Goal: Task Accomplishment & Management: Manage account settings

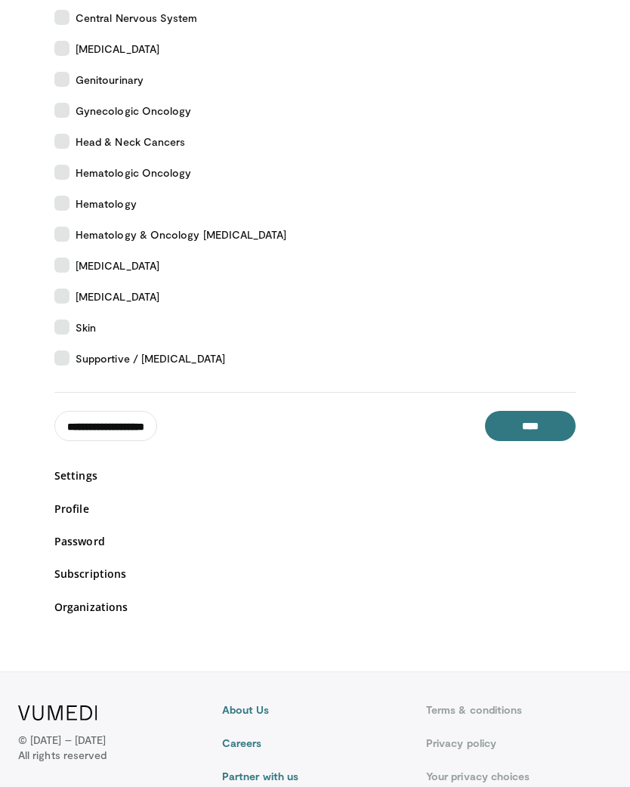
scroll to position [434, 0]
click at [56, 267] on icon at bounding box center [61, 265] width 15 height 15
click at [61, 206] on icon at bounding box center [61, 203] width 15 height 15
click at [63, 171] on icon at bounding box center [61, 172] width 15 height 15
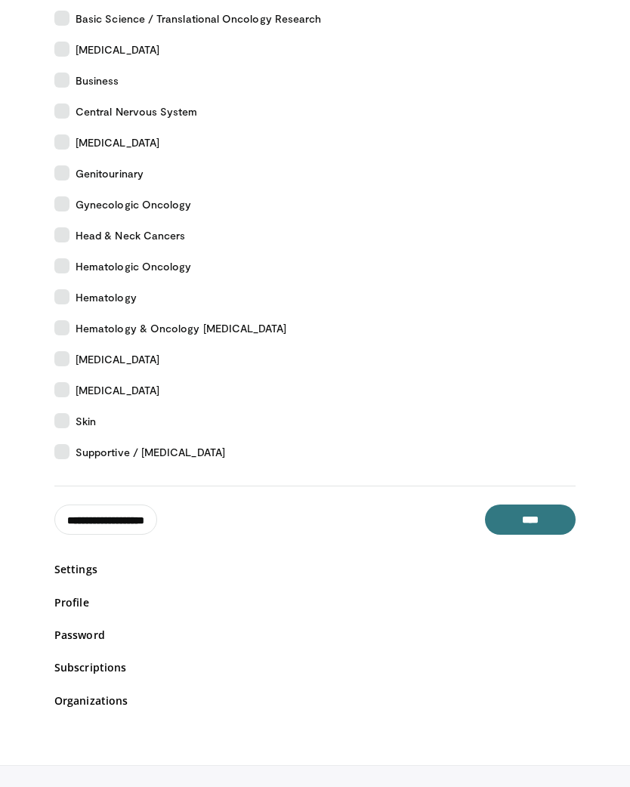
scroll to position [337, 0]
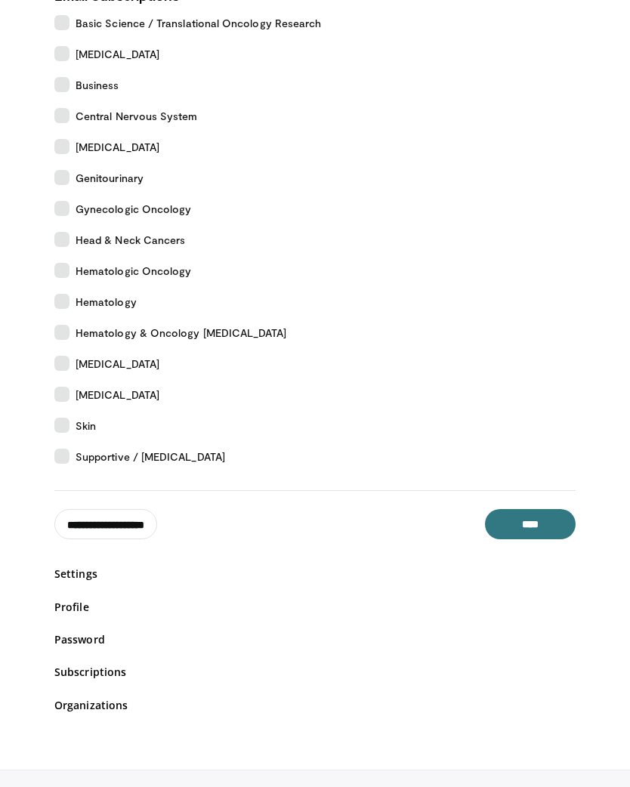
click at [60, 176] on icon at bounding box center [61, 177] width 15 height 15
click at [68, 143] on icon at bounding box center [61, 146] width 15 height 15
click at [64, 48] on icon at bounding box center [61, 53] width 15 height 15
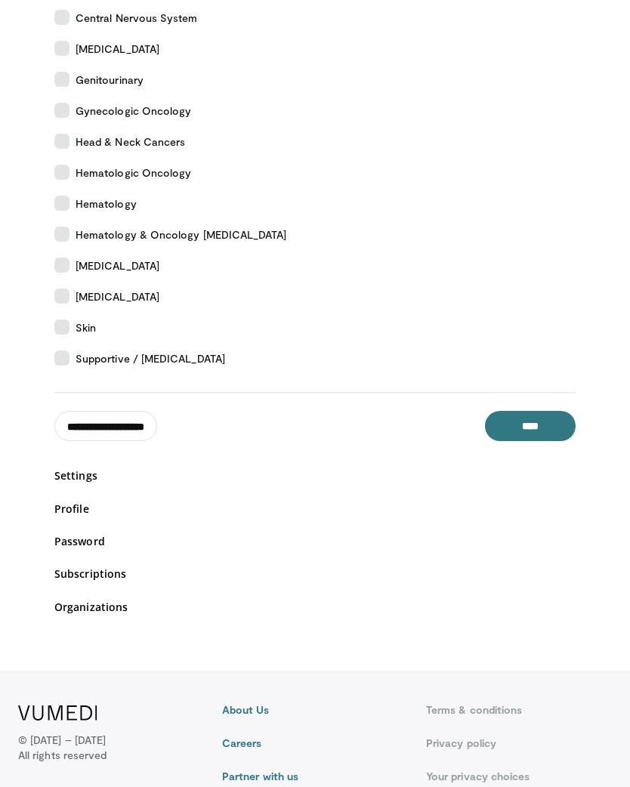
scroll to position [434, 0]
click at [94, 416] on input "**********" at bounding box center [105, 427] width 103 height 30
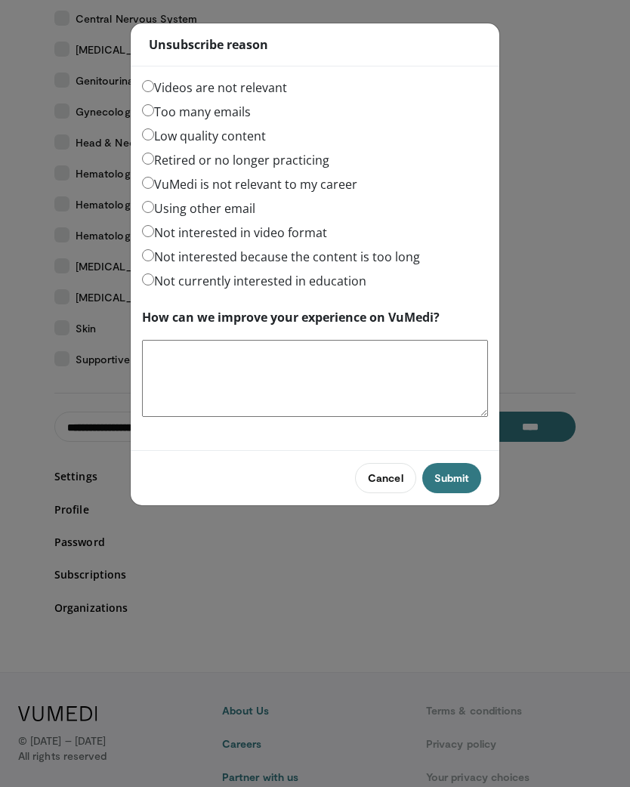
click at [95, 421] on div "Unsubscribe reason Videos are not relevant Too many emails Low quality content …" at bounding box center [315, 393] width 630 height 787
click at [143, 119] on label "Too many emails" at bounding box center [196, 112] width 109 height 18
click at [443, 473] on button "Submit" at bounding box center [451, 478] width 59 height 30
